Goal: Transaction & Acquisition: Purchase product/service

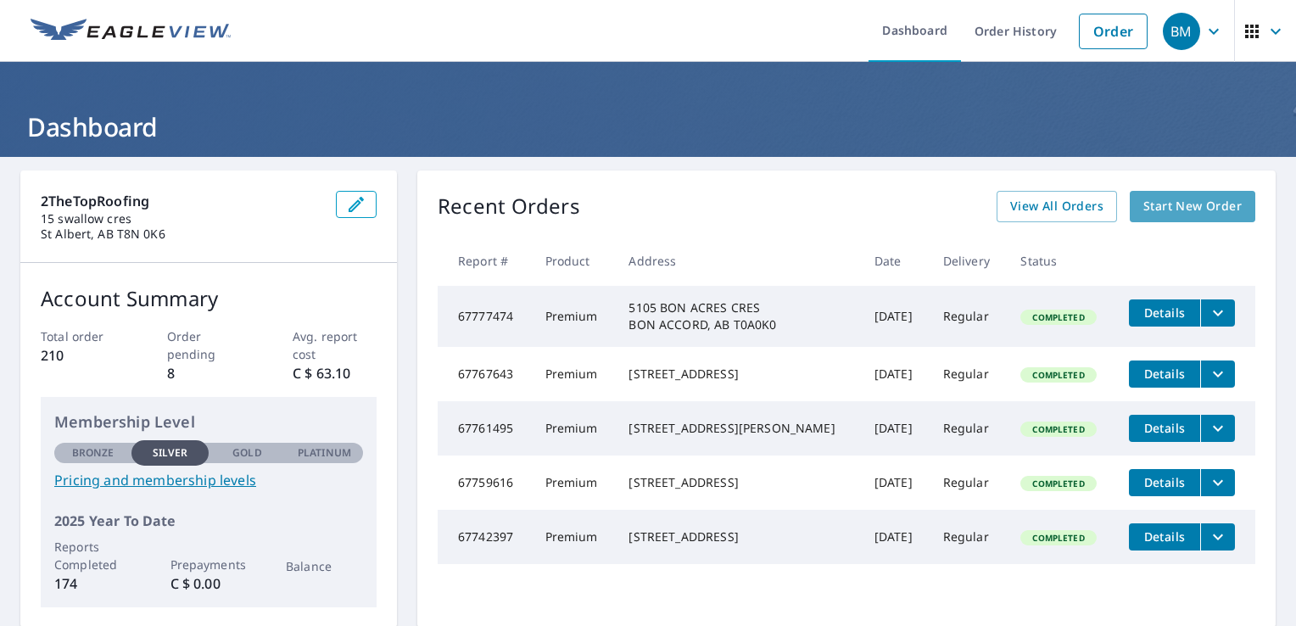
click at [1169, 200] on span "Start New Order" at bounding box center [1193, 206] width 98 height 21
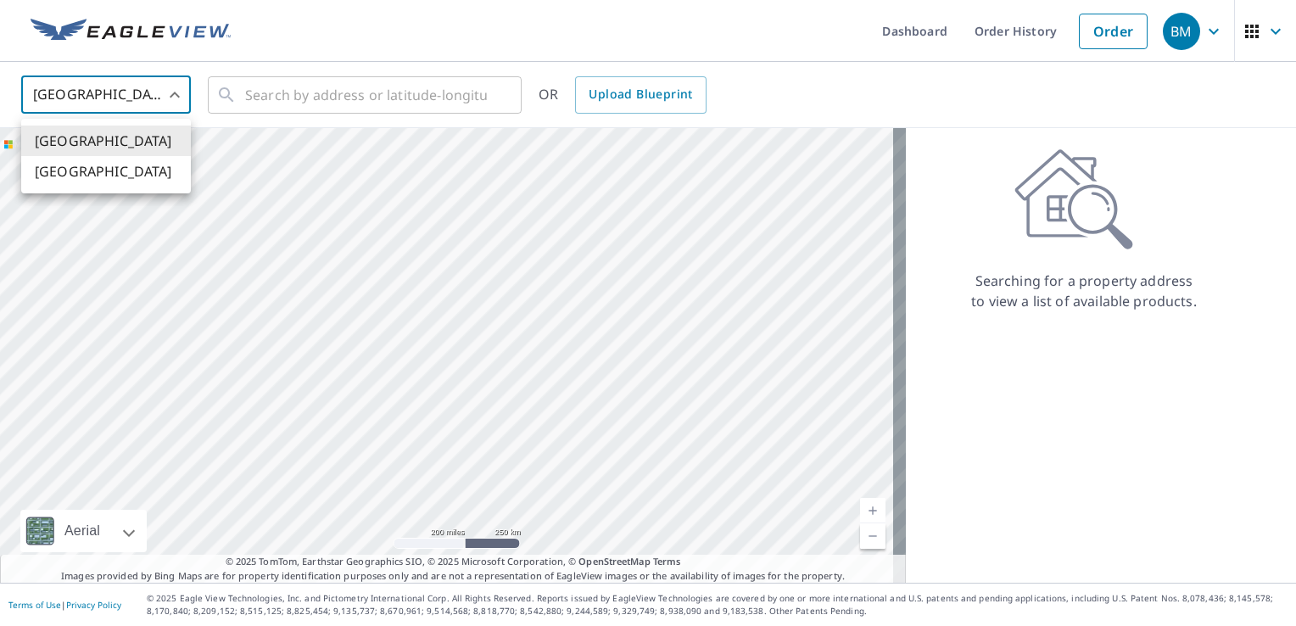
click at [88, 107] on body "BM BM Dashboard Order History Order BM United States US ​ ​ OR Upload Blueprint…" at bounding box center [648, 313] width 1296 height 626
click at [99, 188] on ul "[GEOGRAPHIC_DATA] [GEOGRAPHIC_DATA]" at bounding box center [106, 156] width 170 height 75
click at [101, 185] on li "[GEOGRAPHIC_DATA]" at bounding box center [106, 171] width 170 height 31
type input "CA"
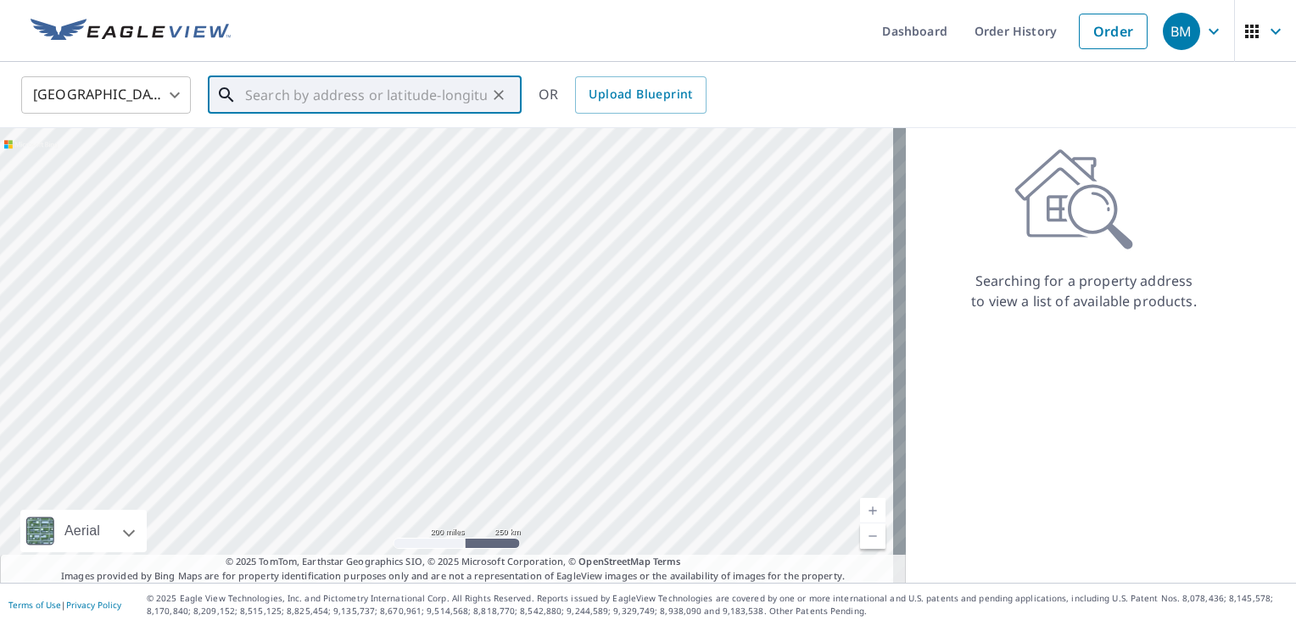
click at [277, 102] on input "text" at bounding box center [366, 95] width 242 height 48
paste input "[STREET_ADDRESS]"
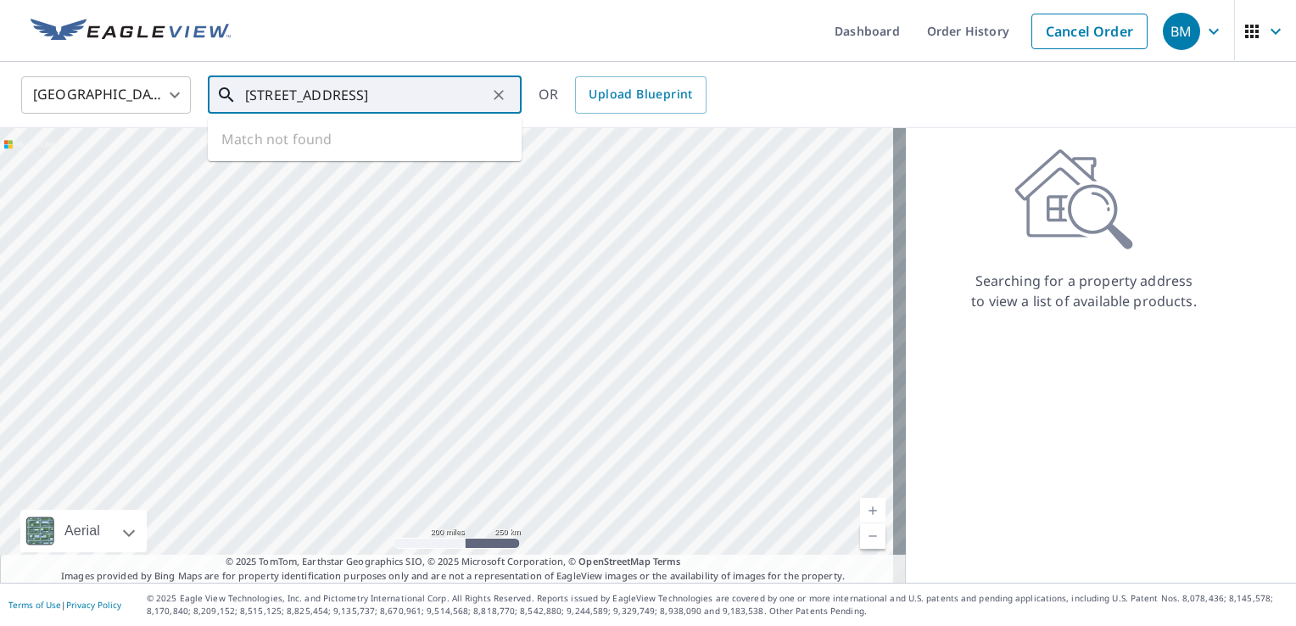
type input "[STREET_ADDRESS]"
